Goal: Check status

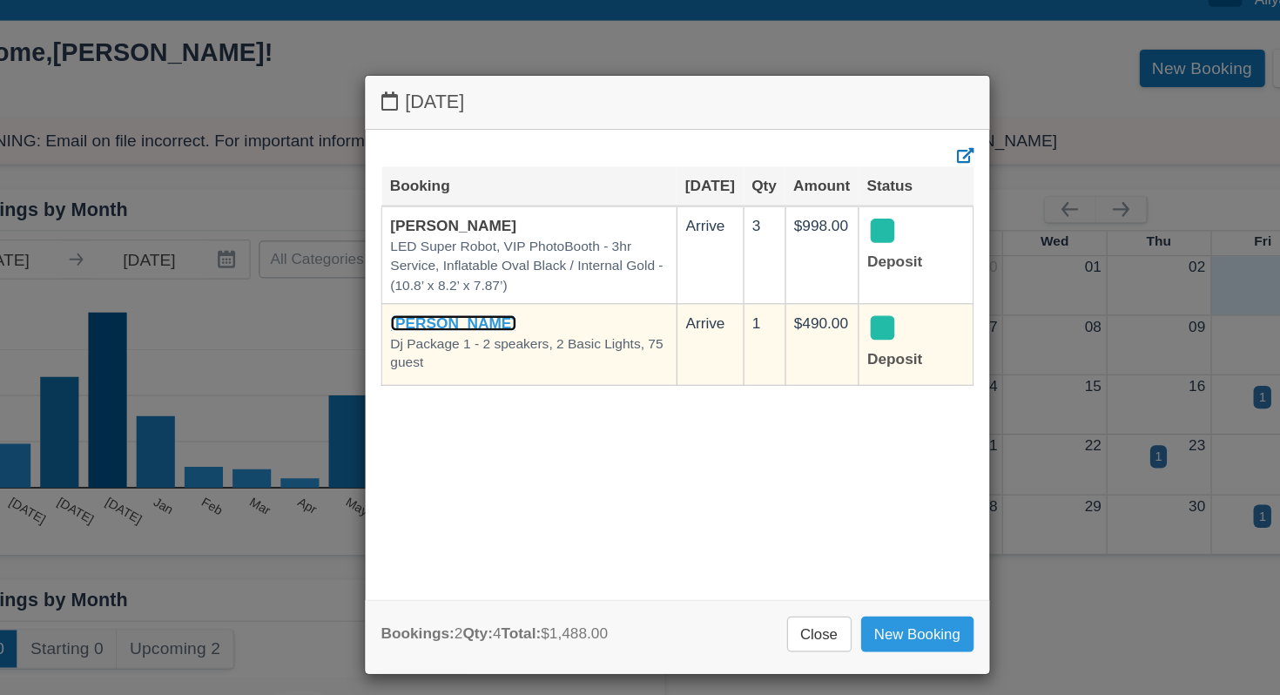
click at [485, 303] on link "Blanca Munguia" at bounding box center [453, 305] width 105 height 14
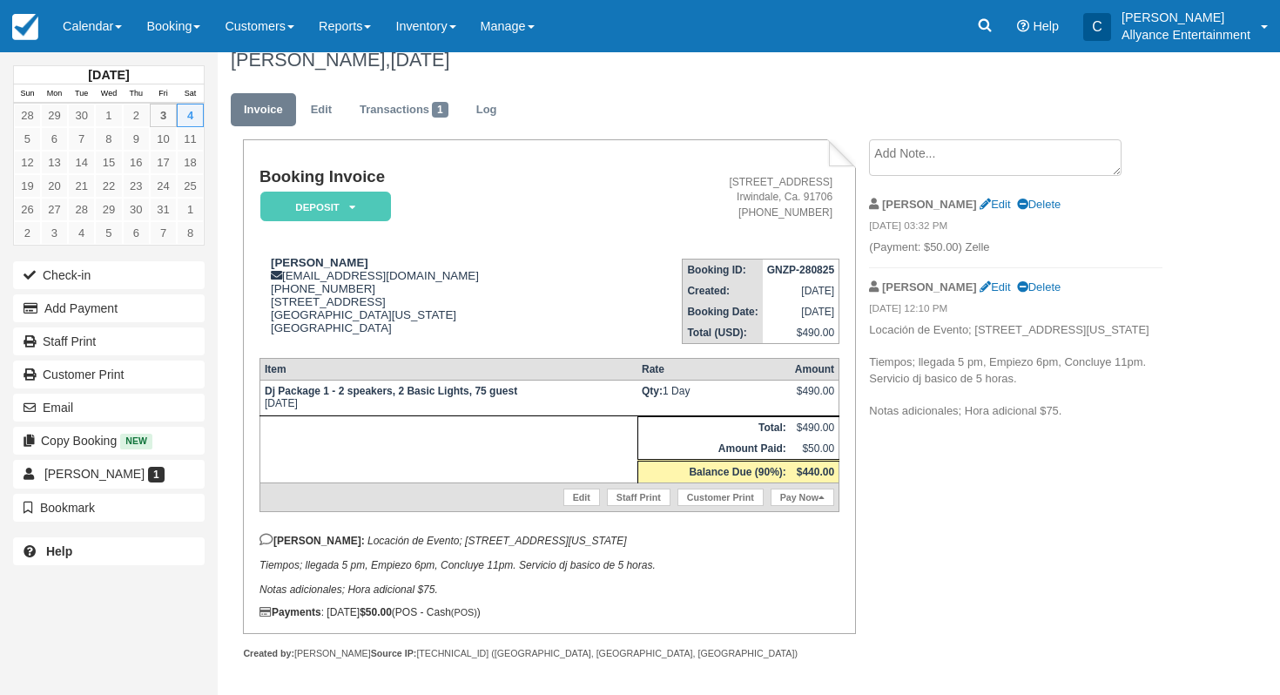
scroll to position [17, 0]
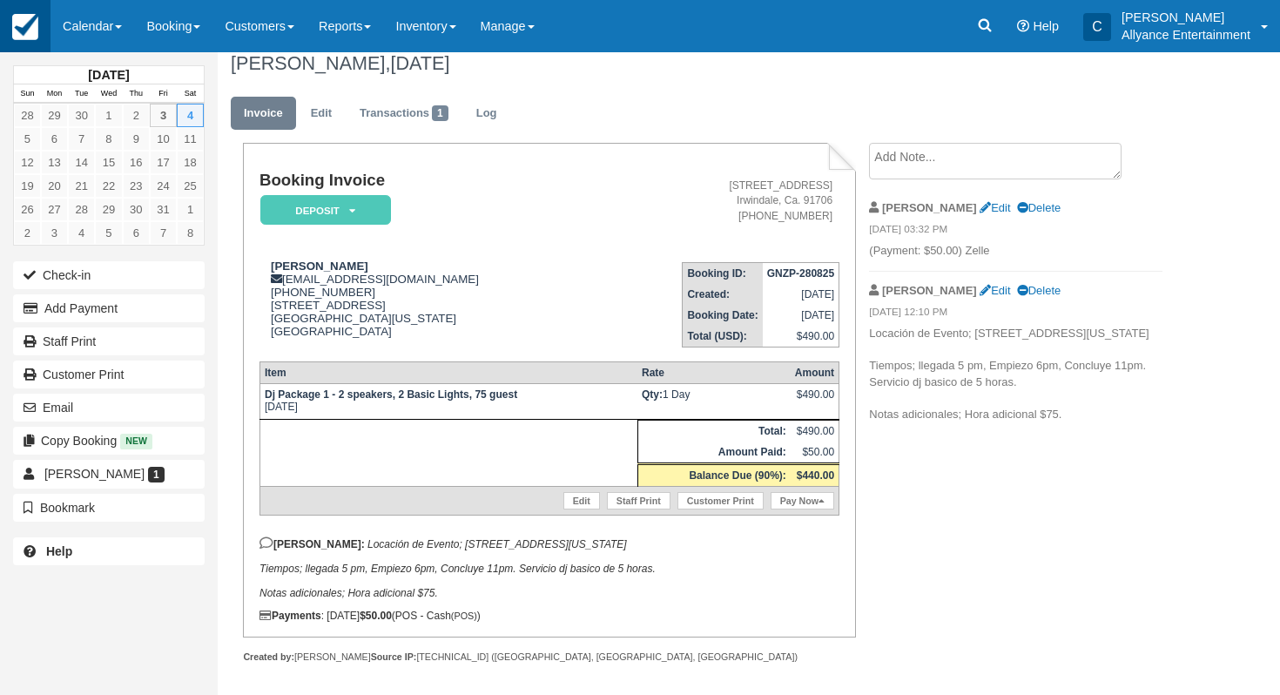
click at [17, 18] on img at bounding box center [25, 27] width 26 height 26
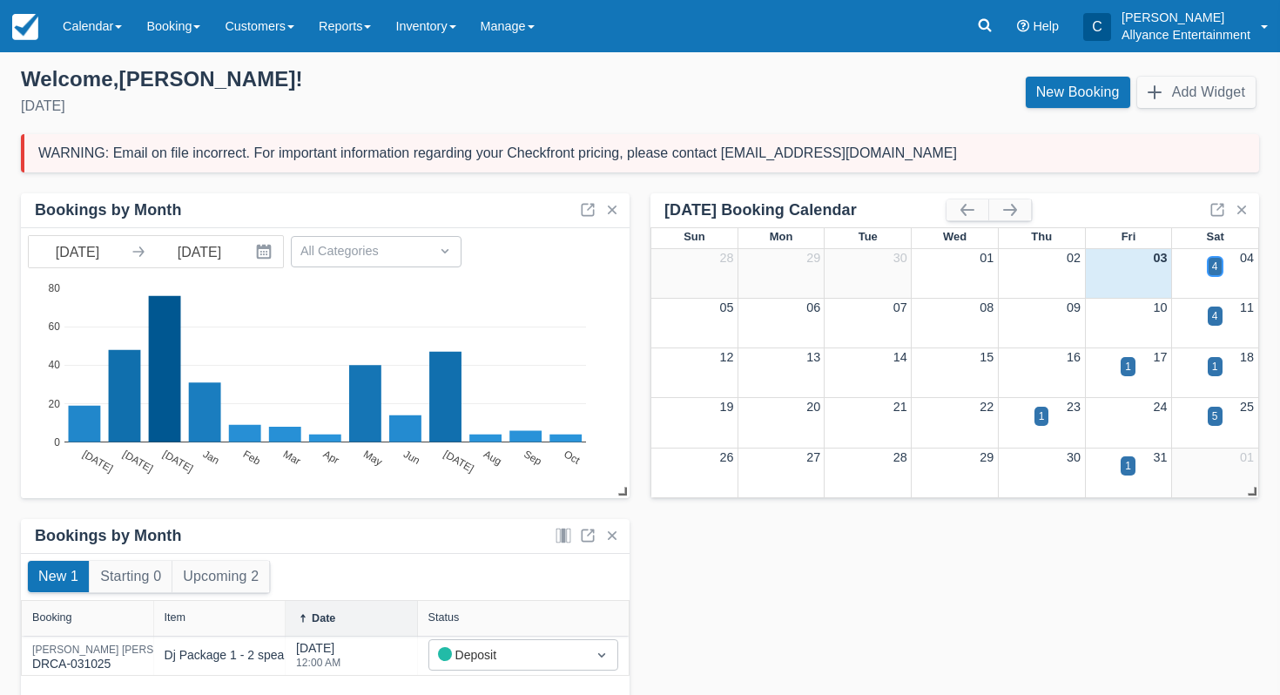
click at [1216, 264] on div "4" at bounding box center [1215, 267] width 6 height 16
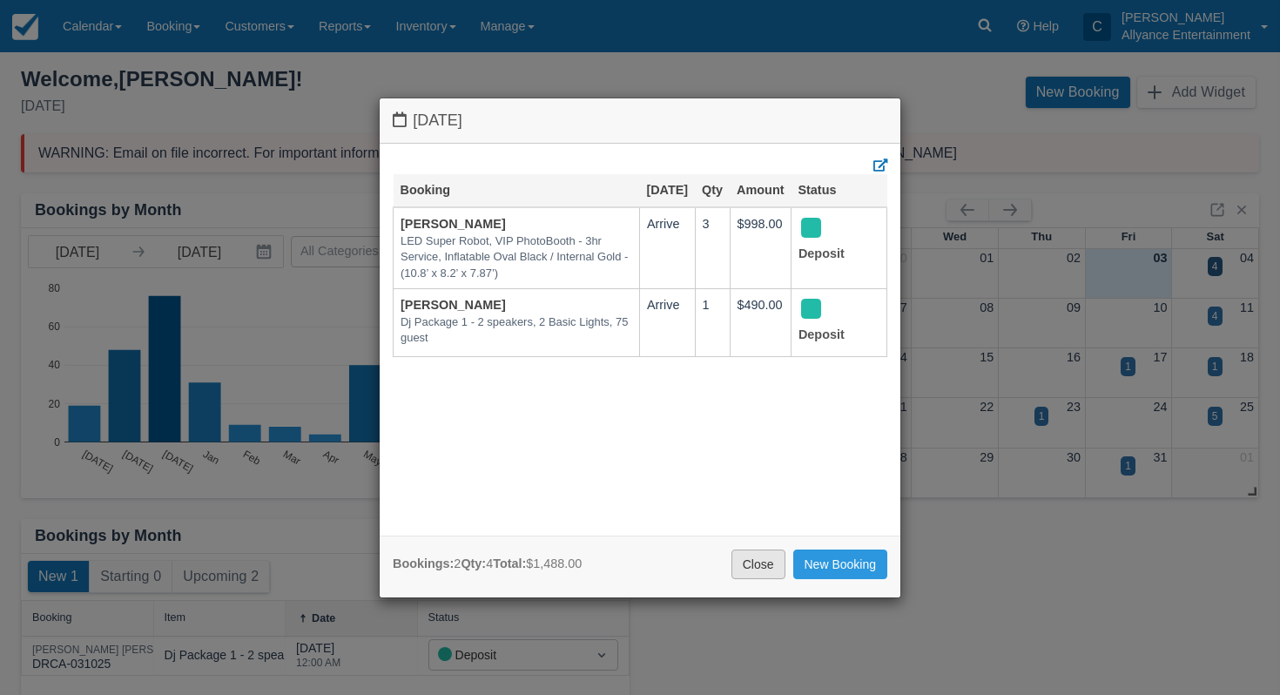
click at [749, 575] on link "Close" at bounding box center [759, 565] width 54 height 30
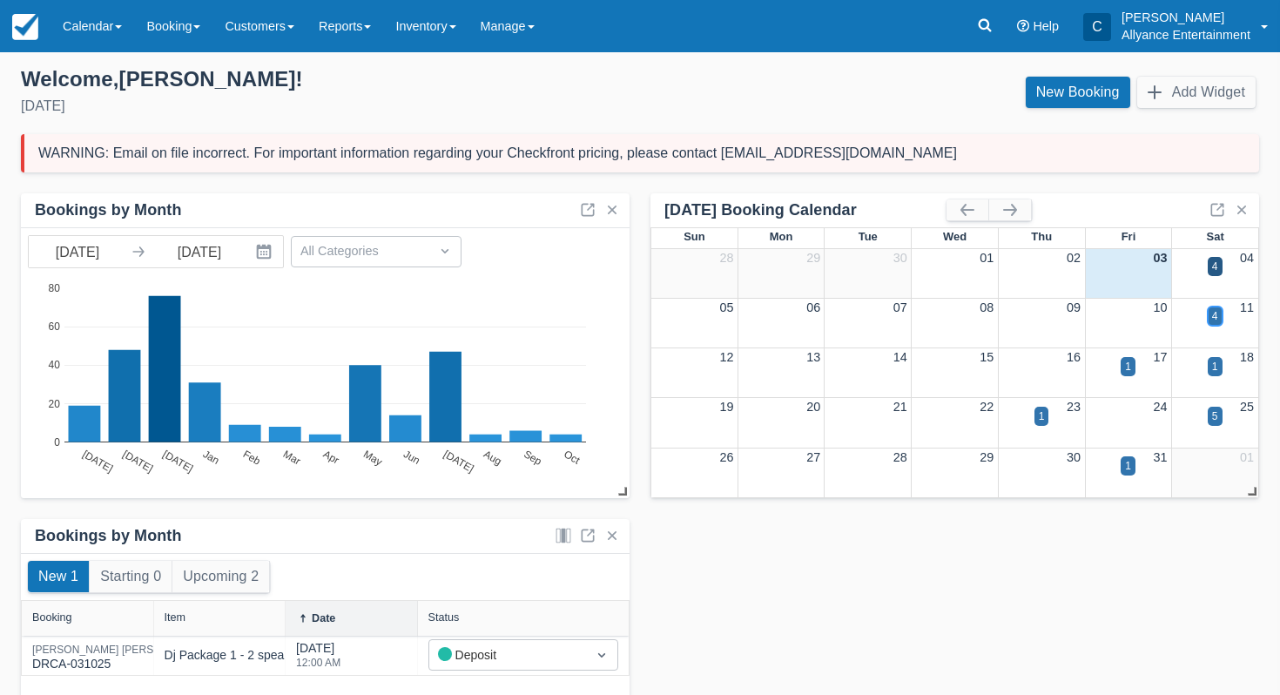
click at [1219, 319] on div "4" at bounding box center [1215, 316] width 15 height 19
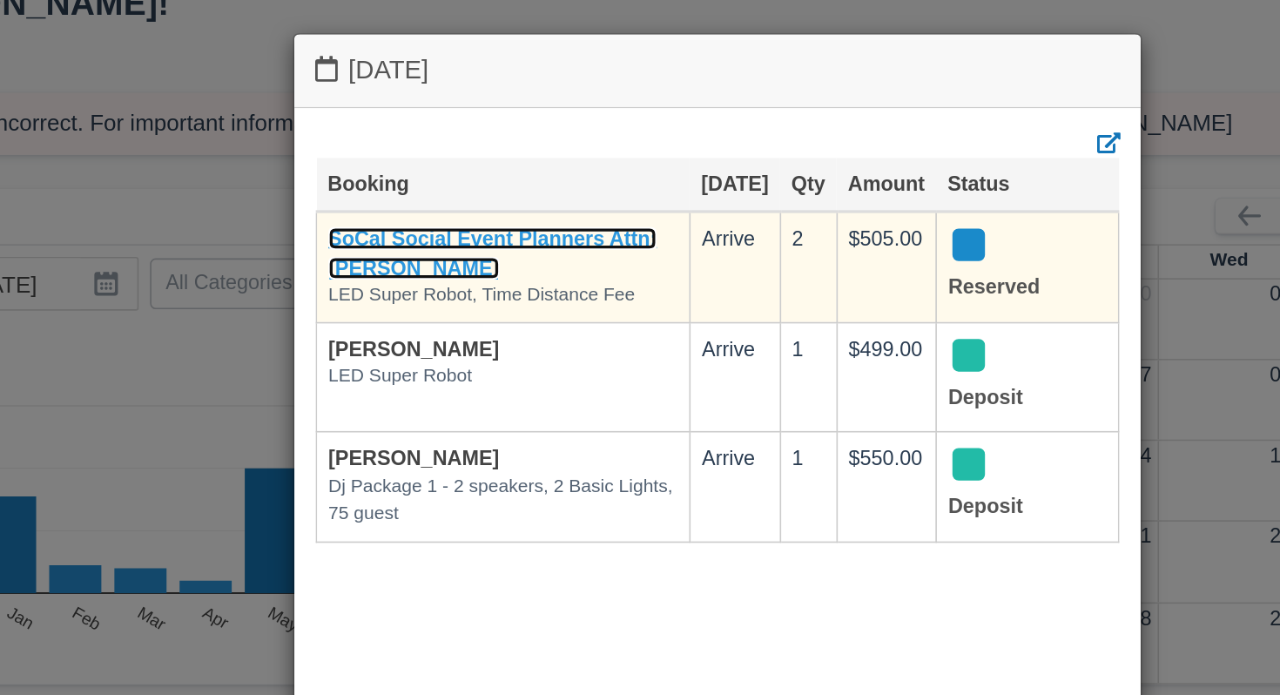
click at [522, 241] on link "SoCal Social Event Planners Attn; Janine" at bounding box center [502, 233] width 202 height 32
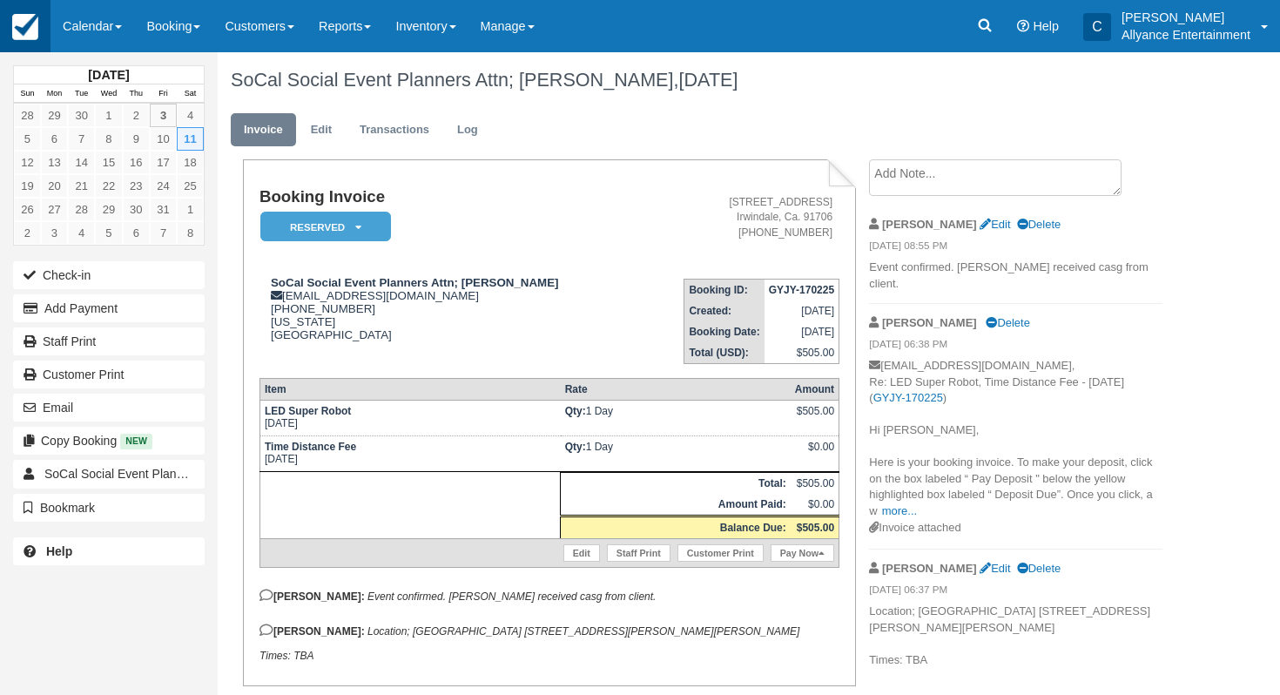
click at [17, 8] on link at bounding box center [25, 26] width 51 height 52
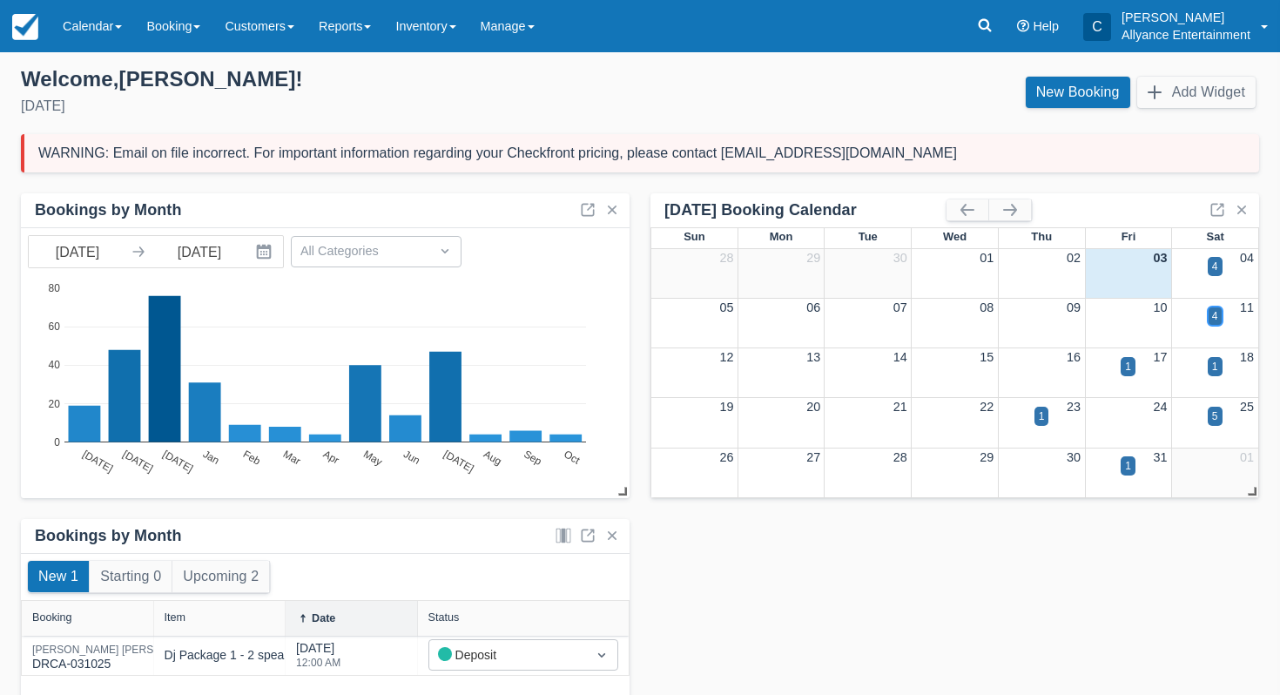
click at [1212, 317] on div "4" at bounding box center [1215, 316] width 6 height 16
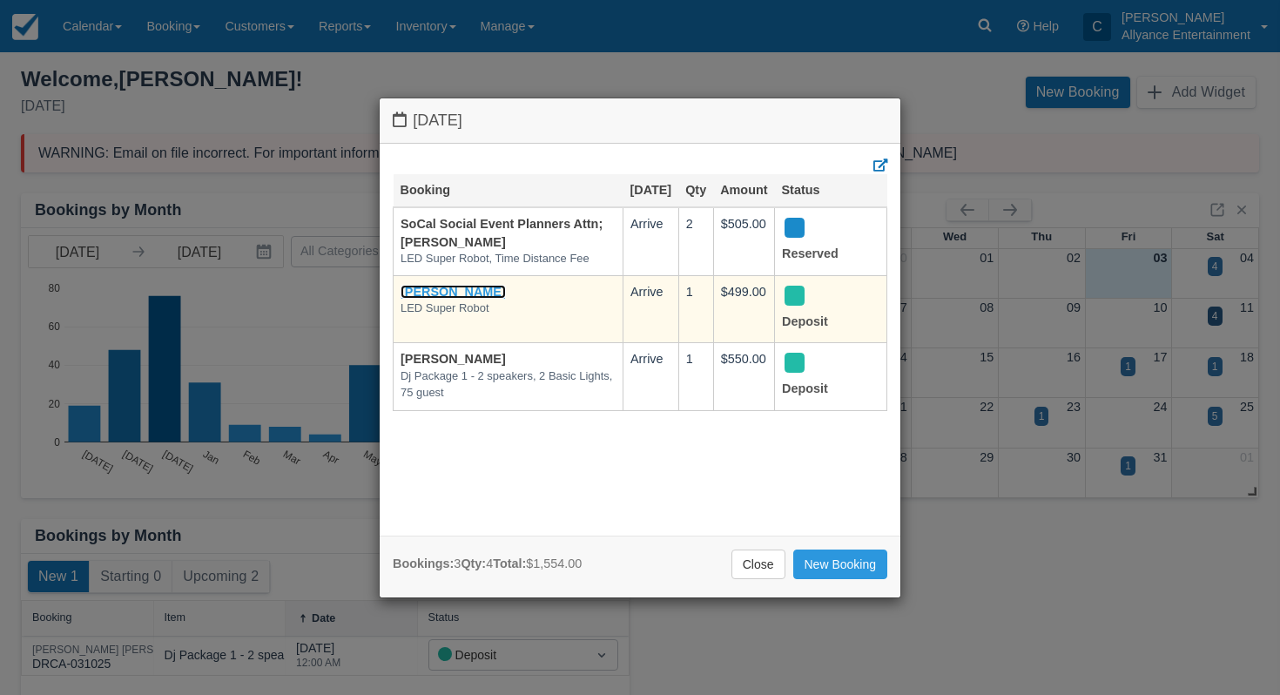
click at [476, 299] on link "[PERSON_NAME]" at bounding box center [453, 292] width 105 height 14
